Goal: Use online tool/utility: Utilize a website feature to perform a specific function

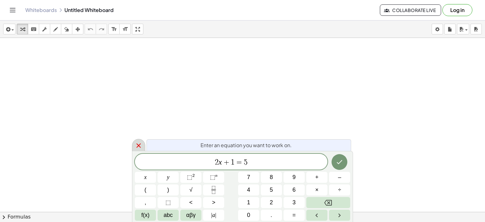
click at [136, 144] on icon at bounding box center [139, 146] width 8 height 8
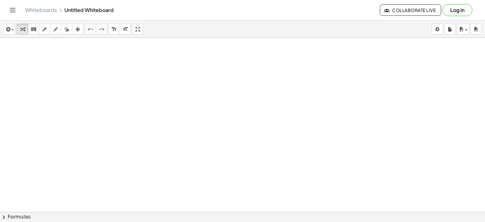
click at [226, 150] on div at bounding box center [242, 226] width 485 height 377
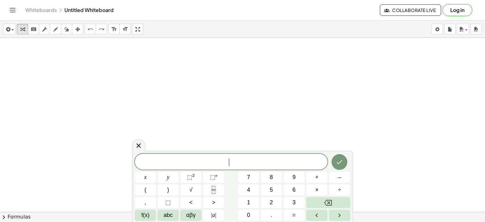
click at [249, 163] on span "​" at bounding box center [231, 162] width 192 height 9
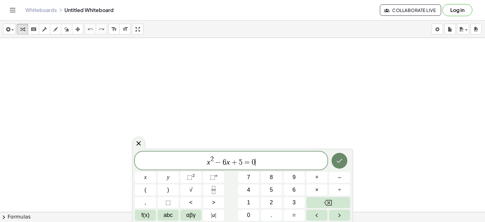
click at [339, 164] on icon "Done" at bounding box center [339, 161] width 8 height 8
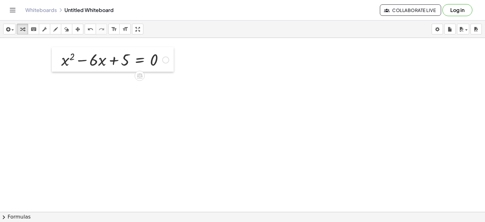
drag, startPoint x: 227, startPoint y: 159, endPoint x: 53, endPoint y: 56, distance: 202.5
click at [53, 56] on div at bounding box center [56, 59] width 9 height 25
click at [3, 216] on span "chevron_right" at bounding box center [4, 217] width 8 height 8
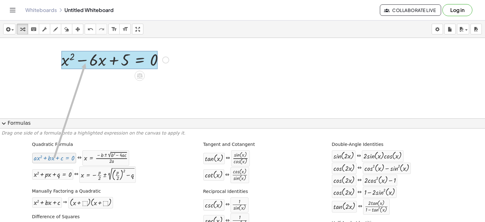
drag, startPoint x: 49, startPoint y: 159, endPoint x: 82, endPoint y: 68, distance: 96.4
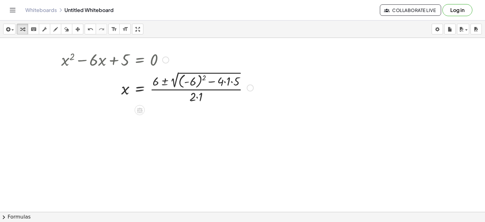
click at [203, 77] on div at bounding box center [157, 87] width 198 height 34
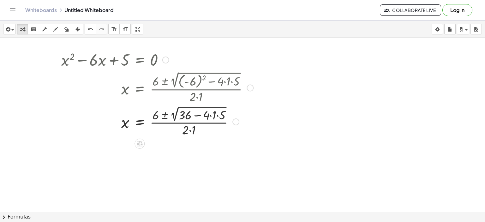
click at [211, 115] on div at bounding box center [157, 120] width 198 height 33
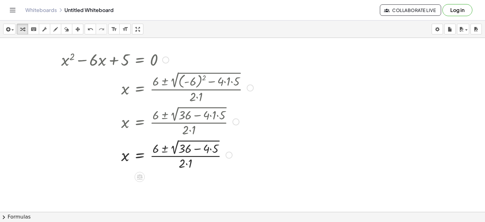
click at [211, 150] on div at bounding box center [157, 154] width 198 height 33
click at [185, 163] on div at bounding box center [157, 154] width 198 height 33
click at [166, 58] on div at bounding box center [165, 59] width 7 height 7
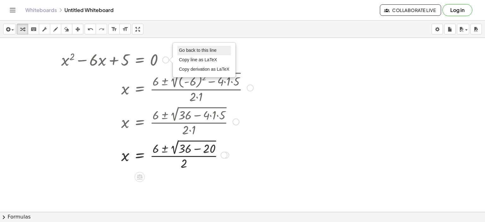
click at [186, 49] on span "Go back to this line" at bounding box center [198, 50] width 38 height 5
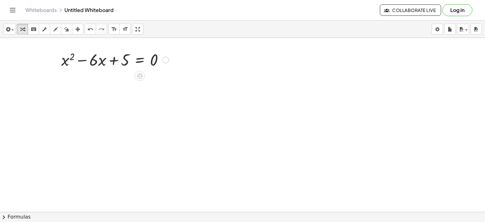
click at [200, 154] on div at bounding box center [242, 226] width 485 height 377
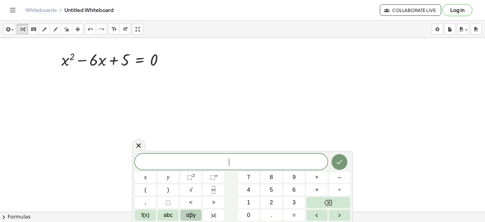
click at [192, 217] on span "αβγ" at bounding box center [190, 215] width 9 height 9
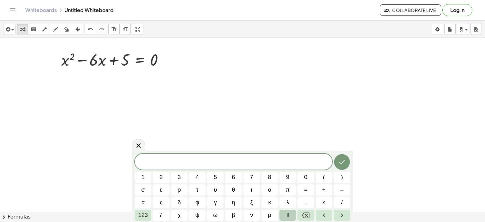
click at [290, 214] on button "⇧" at bounding box center [287, 215] width 16 height 11
click at [179, 203] on span "δ" at bounding box center [179, 202] width 4 height 9
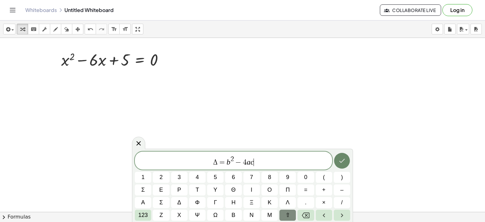
click at [342, 165] on button "Done" at bounding box center [342, 161] width 16 height 16
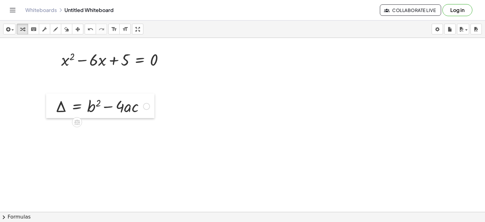
drag, startPoint x: 208, startPoint y: 158, endPoint x: 54, endPoint y: 92, distance: 166.8
click at [53, 93] on div at bounding box center [50, 105] width 9 height 25
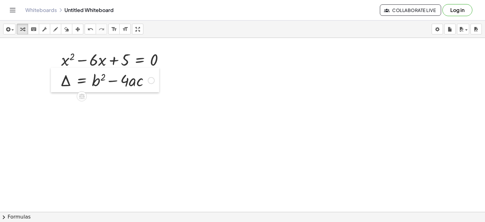
drag, startPoint x: 54, startPoint y: 92, endPoint x: 59, endPoint y: 72, distance: 21.1
click at [59, 72] on div at bounding box center [55, 80] width 9 height 25
click at [225, 91] on div at bounding box center [242, 226] width 485 height 377
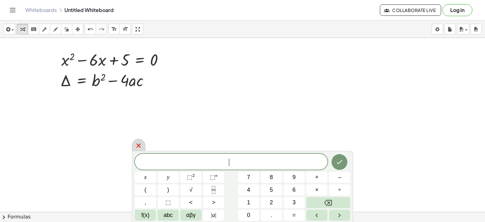
click at [137, 145] on icon at bounding box center [139, 146] width 8 height 8
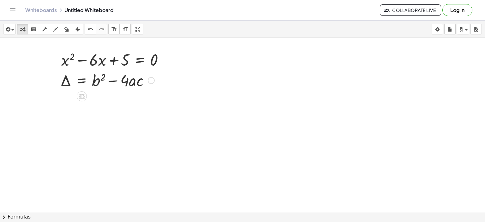
click at [152, 82] on div at bounding box center [151, 80] width 7 height 7
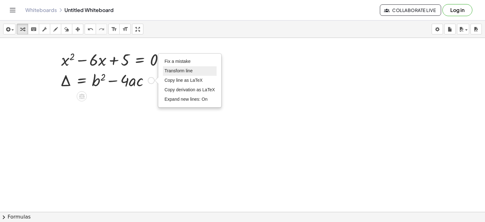
click at [176, 70] on span "Transform line" at bounding box center [178, 70] width 28 height 5
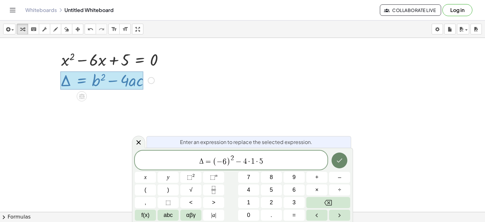
click at [342, 160] on icon "Done" at bounding box center [339, 161] width 8 height 8
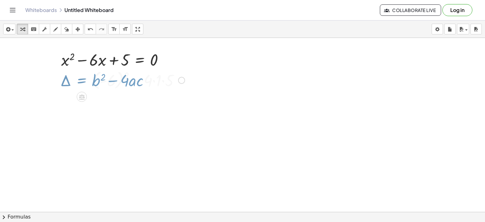
click at [341, 161] on div at bounding box center [242, 226] width 485 height 377
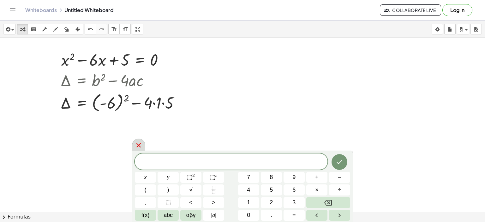
click at [139, 147] on icon at bounding box center [139, 145] width 8 height 8
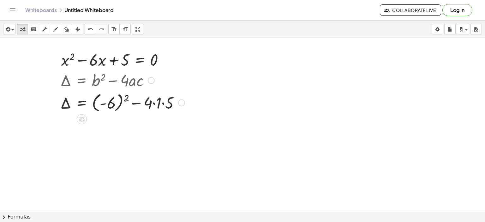
click at [127, 96] on div at bounding box center [122, 102] width 131 height 23
click at [127, 96] on div at bounding box center [113, 101] width 112 height 21
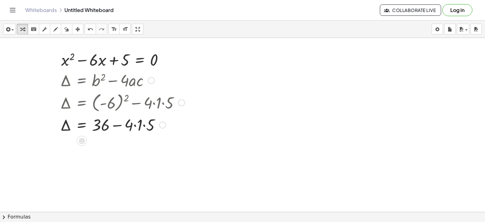
click at [134, 125] on div at bounding box center [122, 124] width 131 height 21
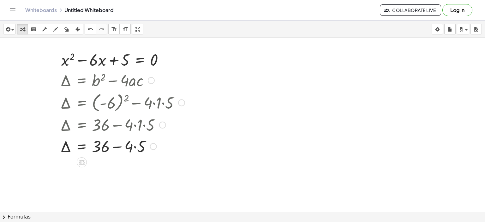
click at [134, 149] on div at bounding box center [122, 145] width 131 height 21
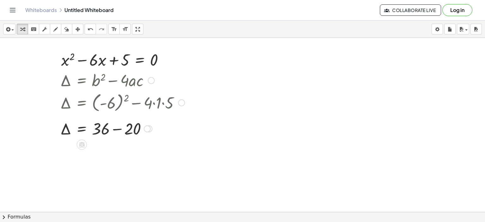
drag, startPoint x: 148, startPoint y: 145, endPoint x: 149, endPoint y: 126, distance: 19.3
click at [149, 126] on div at bounding box center [147, 128] width 7 height 7
click at [117, 125] on div at bounding box center [122, 124] width 131 height 21
click at [3, 216] on span "chevron_right" at bounding box center [4, 217] width 8 height 8
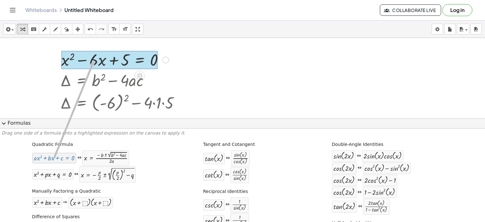
drag, startPoint x: 43, startPoint y: 159, endPoint x: 93, endPoint y: 61, distance: 110.4
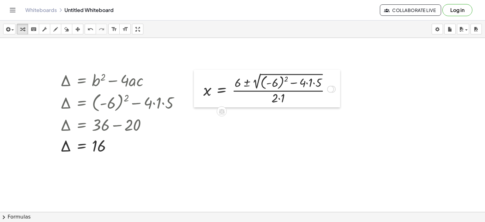
drag, startPoint x: 117, startPoint y: 57, endPoint x: 199, endPoint y: 86, distance: 87.1
click at [199, 86] on div at bounding box center [198, 89] width 9 height 38
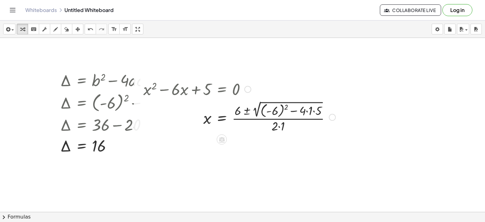
drag, startPoint x: 331, startPoint y: 87, endPoint x: 335, endPoint y: 133, distance: 46.6
click at [335, 133] on div "+ x 2 − · 6 · x + 5 = 0 x 5 = · ( + 6 ± 2 √ ( + ( - 6 ) 2 − · 4 · 1 · ) ) · 2 ·…" at bounding box center [237, 105] width 206 height 59
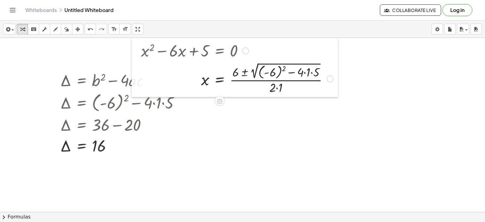
drag, startPoint x: 141, startPoint y: 91, endPoint x: 139, endPoint y: 52, distance: 38.6
click at [139, 52] on div at bounding box center [136, 67] width 9 height 59
click at [20, 184] on div at bounding box center [242, 226] width 485 height 377
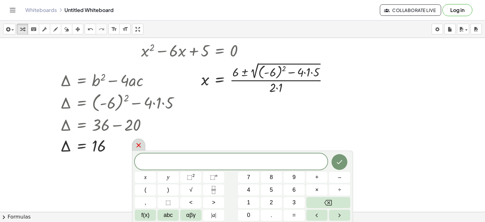
click at [136, 145] on icon at bounding box center [139, 145] width 8 height 8
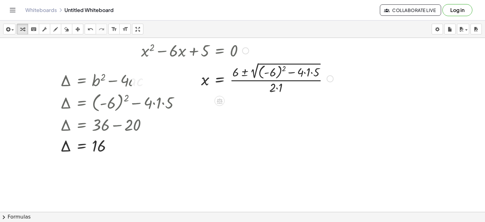
click at [283, 69] on div at bounding box center [237, 78] width 198 height 34
click at [289, 72] on div at bounding box center [230, 78] width 184 height 33
click at [290, 72] on div at bounding box center [230, 78] width 184 height 33
click at [290, 72] on div at bounding box center [226, 78] width 177 height 33
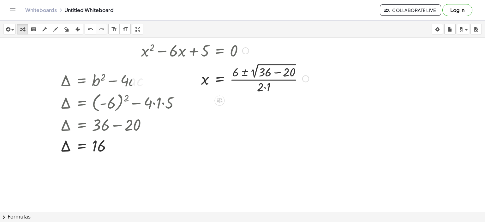
click at [275, 72] on div at bounding box center [225, 78] width 174 height 33
click at [251, 86] on div at bounding box center [212, 78] width 148 height 33
click at [245, 72] on div at bounding box center [212, 78] width 148 height 33
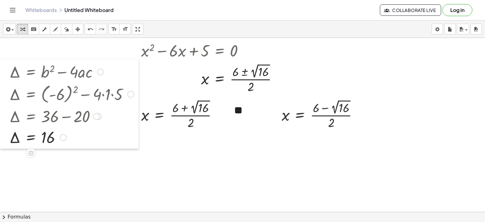
drag, startPoint x: 55, startPoint y: 79, endPoint x: 1, endPoint y: 70, distance: 54.6
click at [1, 70] on div at bounding box center [4, 104] width 9 height 90
click at [256, 70] on div at bounding box center [212, 78] width 148 height 33
click at [256, 70] on div at bounding box center [205, 78] width 135 height 32
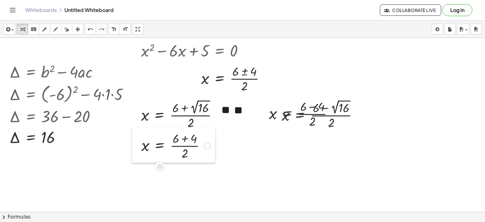
drag, startPoint x: 139, startPoint y: 116, endPoint x: 140, endPoint y: 148, distance: 31.9
click at [140, 148] on div at bounding box center [136, 145] width 9 height 35
click at [77, 29] on icon "button" at bounding box center [77, 30] width 4 height 8
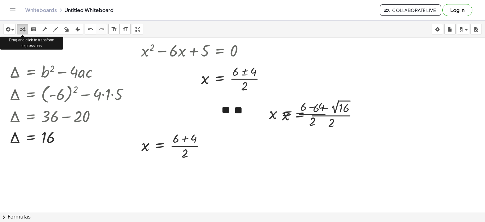
click at [24, 29] on icon "button" at bounding box center [22, 30] width 4 height 8
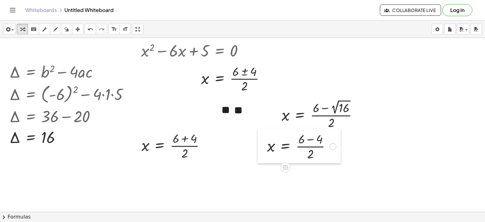
drag, startPoint x: 265, startPoint y: 117, endPoint x: 263, endPoint y: 150, distance: 32.6
click at [263, 150] on div at bounding box center [261, 145] width 9 height 35
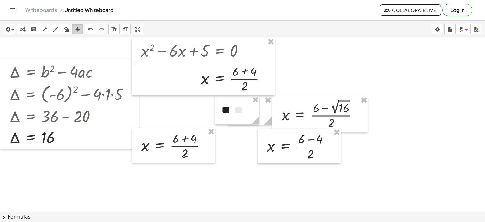
click at [77, 31] on icon "button" at bounding box center [77, 30] width 4 height 8
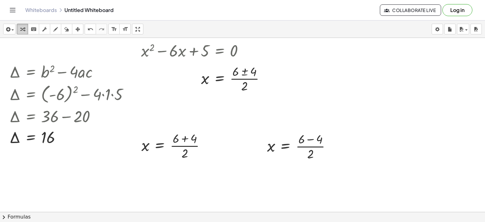
click at [22, 27] on icon "button" at bounding box center [22, 30] width 4 height 8
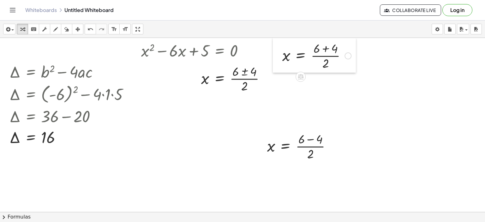
drag, startPoint x: 139, startPoint y: 135, endPoint x: 280, endPoint y: 44, distance: 167.5
click at [280, 44] on div at bounding box center [277, 55] width 9 height 35
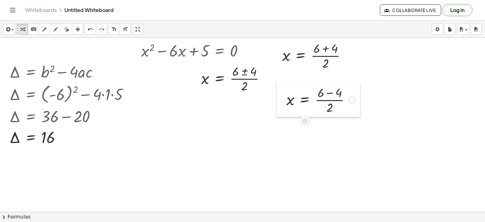
drag, startPoint x: 260, startPoint y: 144, endPoint x: 279, endPoint y: 97, distance: 50.2
click at [279, 97] on div at bounding box center [281, 99] width 9 height 35
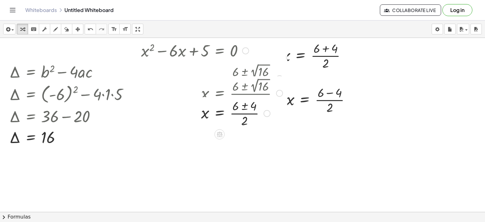
drag, startPoint x: 263, startPoint y: 79, endPoint x: 256, endPoint y: 117, distance: 38.7
click at [219, 113] on div "x = · ( + 6 ± ) · 2 4 Go back to this line Copy line as LaTeX Copy derivation a…" at bounding box center [219, 113] width 0 height 0
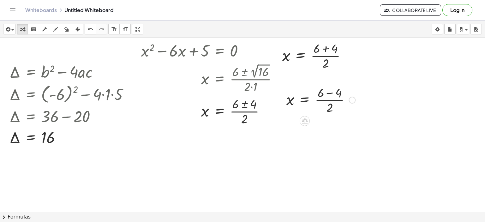
click at [330, 92] on div at bounding box center [320, 100] width 75 height 32
click at [318, 101] on div at bounding box center [311, 100] width 57 height 32
click at [324, 47] on div at bounding box center [316, 55] width 75 height 32
click at [318, 56] on div at bounding box center [309, 55] width 61 height 32
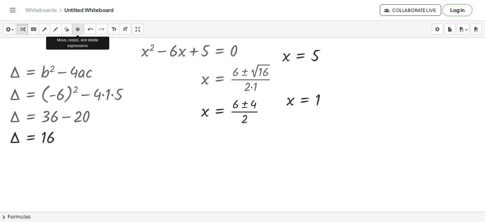
click at [76, 30] on icon "button" at bounding box center [77, 30] width 4 height 8
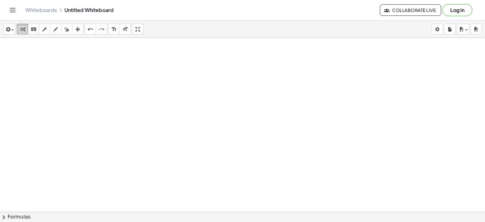
click at [19, 30] on div "button" at bounding box center [22, 29] width 8 height 8
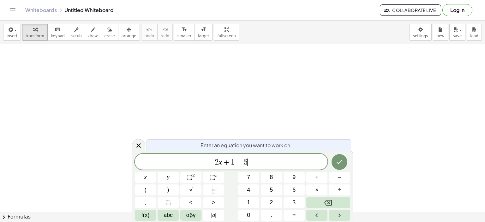
click at [252, 164] on span "2 x + 1 = 5 ​" at bounding box center [231, 162] width 192 height 9
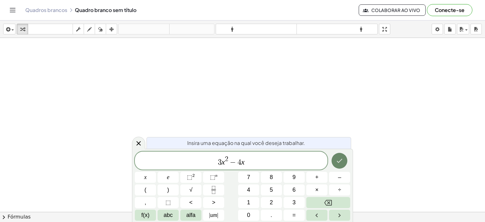
click at [337, 160] on icon "Feito" at bounding box center [339, 161] width 8 height 8
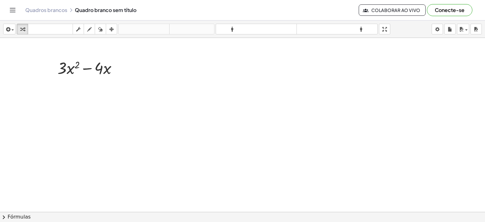
click at [3, 217] on span "chevron_right" at bounding box center [4, 217] width 8 height 8
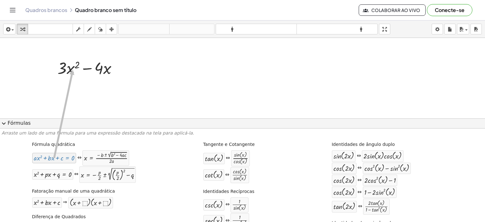
drag, startPoint x: 48, startPoint y: 157, endPoint x: 72, endPoint y: 70, distance: 90.9
click at [5, 122] on span "expand_more" at bounding box center [4, 124] width 8 height 8
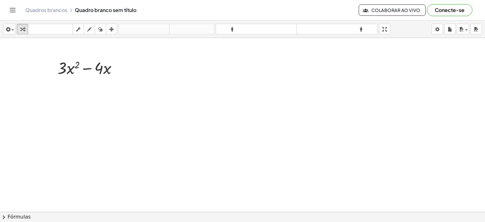
drag, startPoint x: 69, startPoint y: 68, endPoint x: 46, endPoint y: 69, distance: 22.4
click at [46, 69] on div at bounding box center [242, 226] width 485 height 377
click at [69, 69] on div at bounding box center [89, 67] width 71 height 21
click at [107, 69] on div at bounding box center [89, 67] width 71 height 21
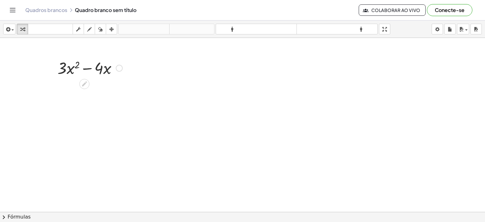
click at [107, 69] on div at bounding box center [89, 67] width 71 height 21
click at [119, 68] on div at bounding box center [119, 68] width 7 height 7
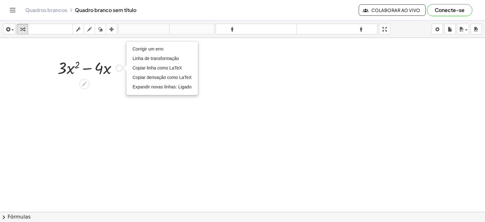
click at [119, 56] on div "+ · 3 · x 2 − · 4 · x Corrigir um erro Linha de transformação Copiar linha como…" at bounding box center [87, 67] width 79 height 25
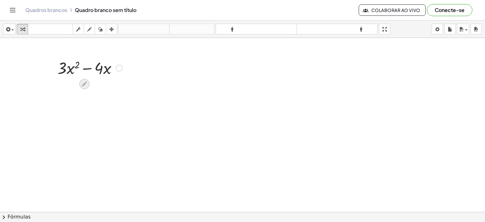
click at [85, 84] on icon at bounding box center [84, 83] width 5 height 5
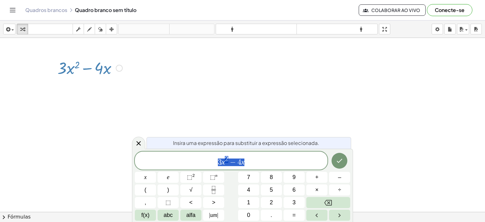
click at [246, 115] on div at bounding box center [242, 226] width 485 height 377
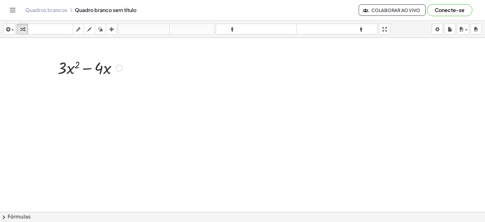
click at [86, 68] on div at bounding box center [89, 67] width 71 height 21
click at [78, 65] on div at bounding box center [89, 67] width 71 height 21
click at [100, 69] on div at bounding box center [89, 67] width 71 height 21
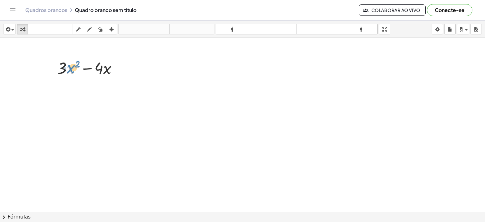
click at [70, 69] on div at bounding box center [89, 67] width 71 height 21
click at [108, 69] on div at bounding box center [89, 67] width 71 height 21
click at [100, 69] on div at bounding box center [89, 67] width 71 height 21
click at [83, 83] on icon at bounding box center [84, 83] width 7 height 7
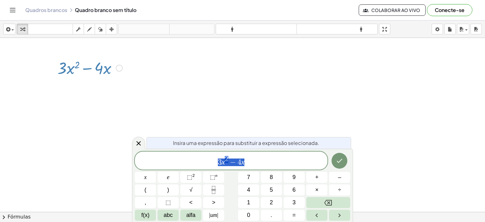
click at [137, 141] on icon at bounding box center [138, 143] width 4 height 4
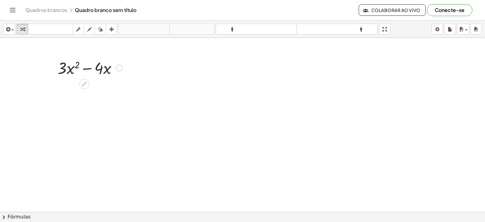
click at [91, 68] on div at bounding box center [89, 67] width 71 height 21
drag, startPoint x: 87, startPoint y: 68, endPoint x: 53, endPoint y: 104, distance: 49.5
click at [53, 104] on div at bounding box center [242, 226] width 485 height 377
click at [109, 29] on icon "button" at bounding box center [111, 30] width 4 height 8
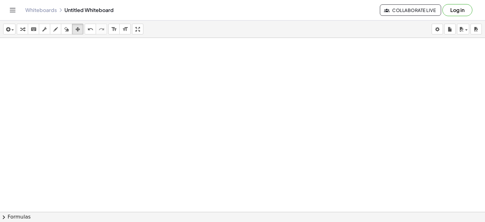
click at [207, 135] on div at bounding box center [242, 226] width 485 height 377
click at [24, 29] on icon "button" at bounding box center [22, 30] width 4 height 8
click at [227, 131] on div at bounding box center [242, 226] width 485 height 377
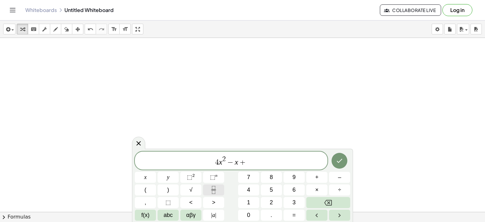
click at [214, 190] on icon "Fraction" at bounding box center [214, 190] width 8 height 8
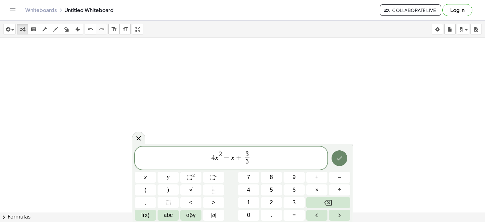
click at [340, 159] on icon "Done" at bounding box center [339, 158] width 8 height 8
click at [340, 159] on div at bounding box center [242, 226] width 485 height 377
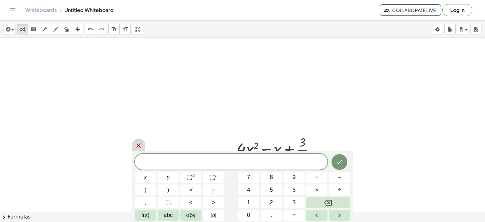
click at [137, 145] on icon at bounding box center [139, 146] width 8 height 8
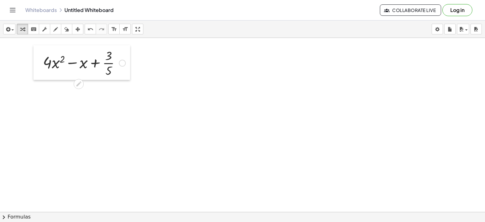
drag, startPoint x: 229, startPoint y: 149, endPoint x: 35, endPoint y: 62, distance: 212.2
click at [35, 62] on div at bounding box center [37, 62] width 9 height 35
click at [121, 63] on div at bounding box center [122, 63] width 7 height 7
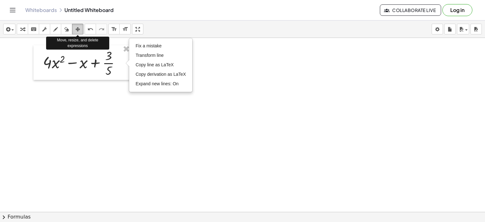
click at [79, 29] on icon "button" at bounding box center [77, 30] width 4 height 8
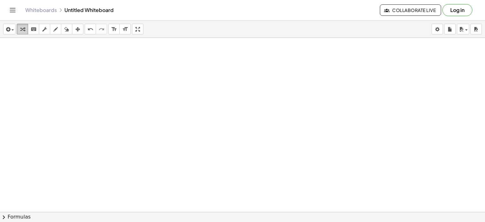
click at [20, 29] on icon "button" at bounding box center [22, 30] width 4 height 8
click at [215, 143] on div at bounding box center [242, 226] width 485 height 377
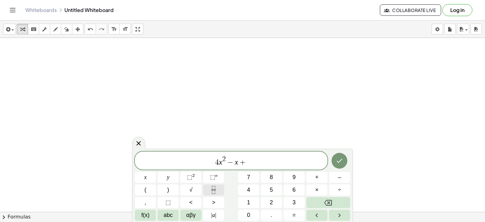
click at [216, 191] on icon "Fraction" at bounding box center [214, 190] width 8 height 8
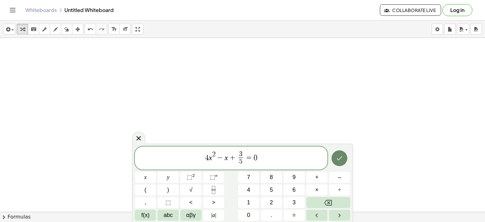
click at [340, 158] on icon "Done" at bounding box center [340, 158] width 6 height 4
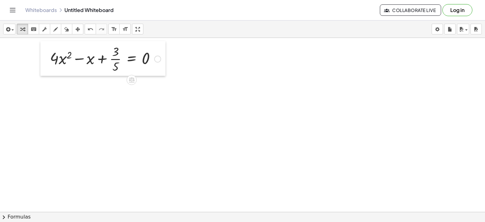
drag, startPoint x: 222, startPoint y: 157, endPoint x: 47, endPoint y: 55, distance: 202.5
click at [47, 55] on div at bounding box center [44, 58] width 9 height 35
click at [129, 80] on icon at bounding box center [132, 79] width 6 height 5
click at [132, 79] on span "×" at bounding box center [132, 79] width 4 height 9
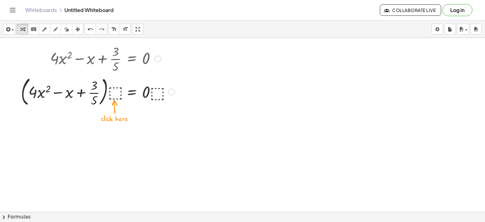
click at [115, 89] on div at bounding box center [98, 91] width 160 height 34
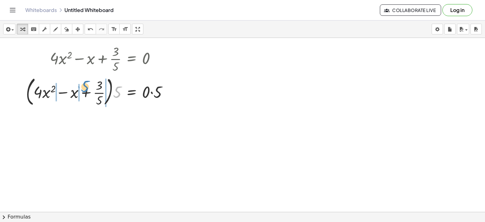
drag, startPoint x: 119, startPoint y: 92, endPoint x: 86, endPoint y: 87, distance: 32.7
click at [86, 87] on div at bounding box center [99, 91] width 153 height 34
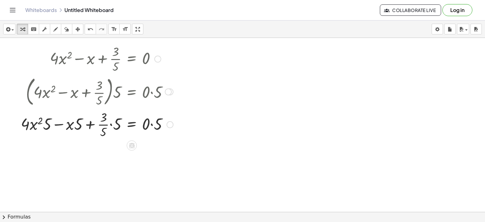
click at [169, 90] on div at bounding box center [168, 91] width 7 height 7
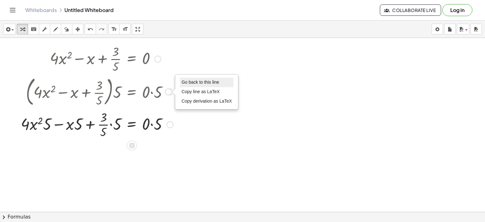
click at [184, 81] on span "Go back to this line" at bounding box center [200, 82] width 38 height 5
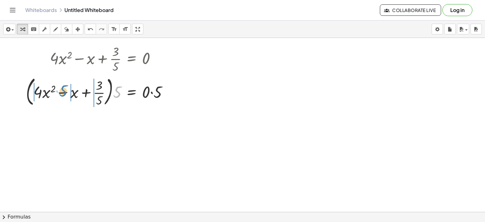
drag, startPoint x: 118, startPoint y: 92, endPoint x: 64, endPoint y: 91, distance: 54.0
click at [64, 91] on div at bounding box center [99, 91] width 153 height 34
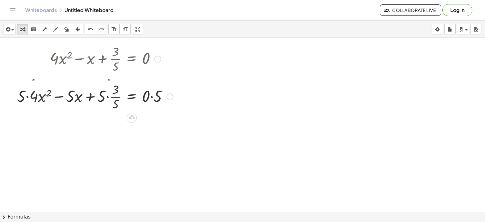
drag, startPoint x: 168, startPoint y: 124, endPoint x: 163, endPoint y: 94, distance: 30.5
click at [132, 97] on div "+ · 4 · x 2 − x + · 3 · 5 = · 0 · 5 · 5 · 5 · · 5 · Go back to this line Copy l…" at bounding box center [132, 97] width 0 height 0
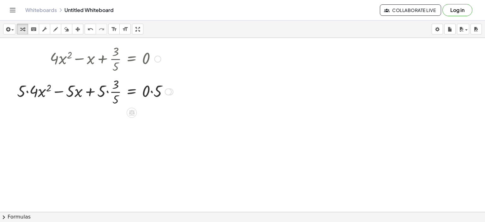
click at [27, 92] on div at bounding box center [95, 91] width 162 height 32
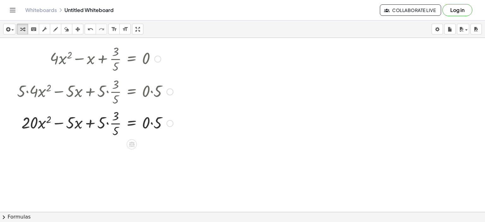
click at [107, 123] on div at bounding box center [95, 123] width 162 height 32
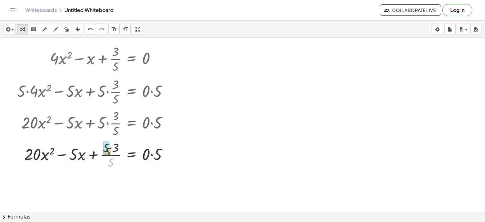
drag, startPoint x: 110, startPoint y: 160, endPoint x: 107, endPoint y: 149, distance: 11.7
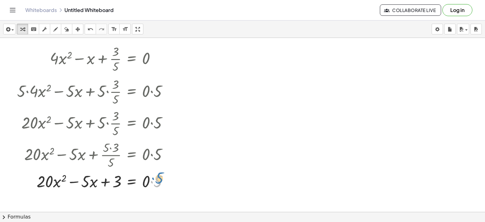
drag, startPoint x: 165, startPoint y: 181, endPoint x: 167, endPoint y: 178, distance: 3.5
click at [167, 178] on div at bounding box center [95, 180] width 162 height 21
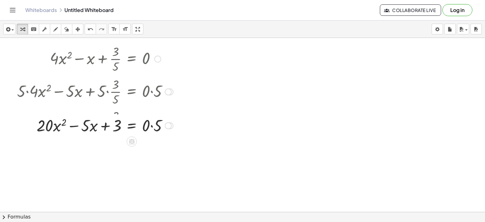
drag, startPoint x: 170, startPoint y: 181, endPoint x: 161, endPoint y: 122, distance: 59.5
click at [132, 126] on div "+ · x 2 − x + 3 = · 0 · 5 · · 5 · 20 Go back to this line Copy line as LaTeX Co…" at bounding box center [132, 126] width 0 height 0
click at [151, 123] on div at bounding box center [95, 122] width 162 height 21
drag, startPoint x: 155, startPoint y: 144, endPoint x: 154, endPoint y: 122, distance: 21.2
click at [132, 127] on div "+ · x 2 − x + 3 = 0 · · 5 · 20 Go back to this line Copy line as LaTeX Copy der…" at bounding box center [132, 127] width 0 height 0
